Goal: Go to known website: Access a specific website the user already knows

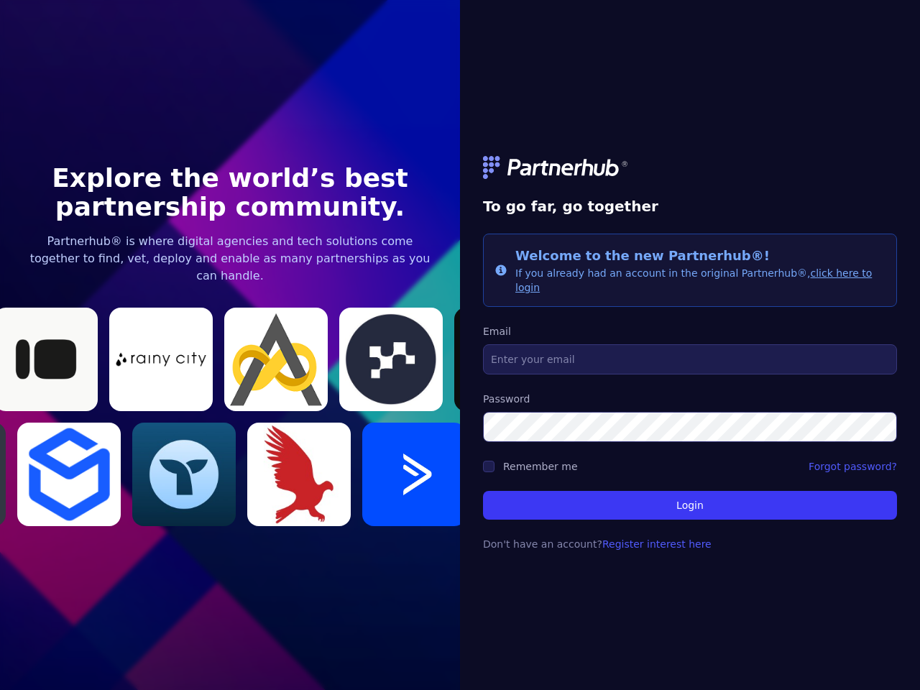
click at [690, 175] on link at bounding box center [690, 167] width 414 height 23
